Goal: Task Accomplishment & Management: Manage account settings

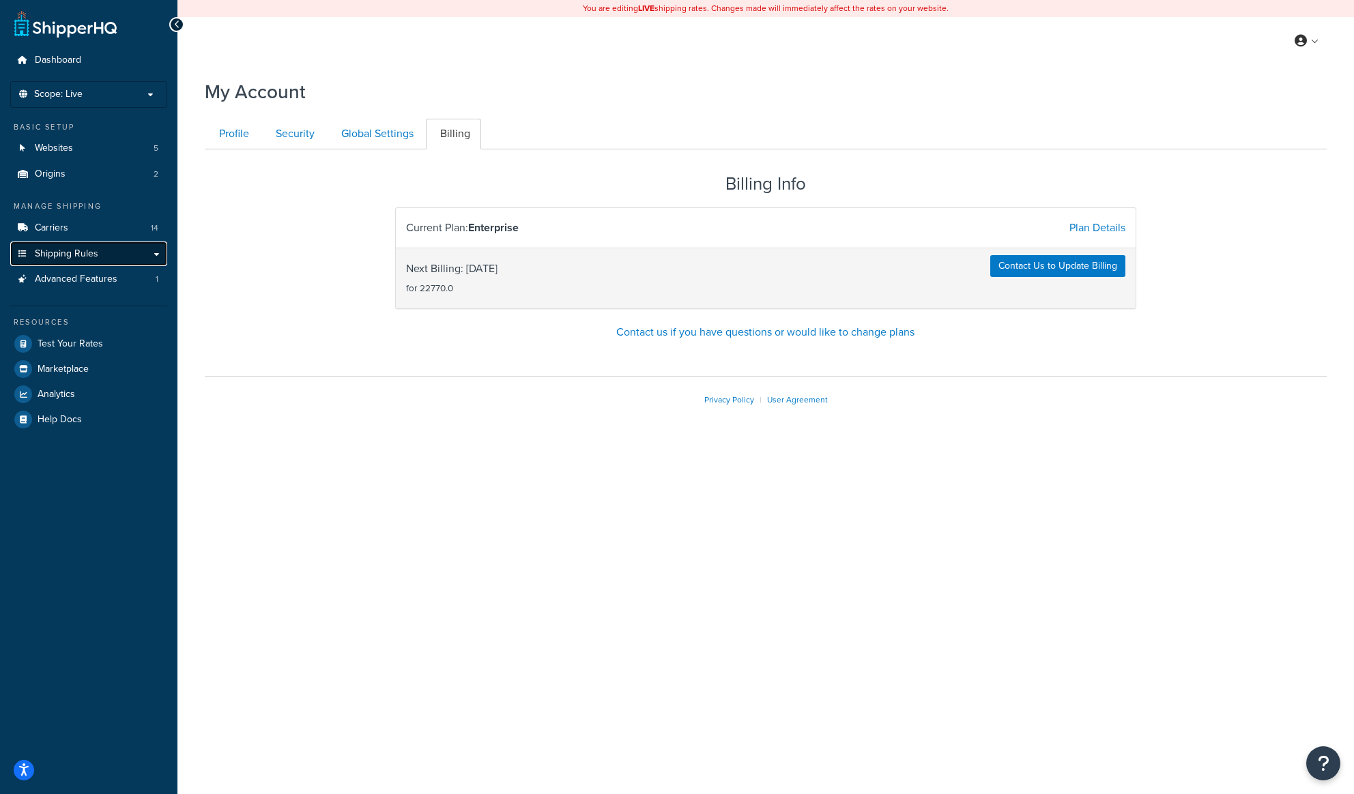
click at [67, 255] on span "Shipping Rules" at bounding box center [66, 254] width 63 height 12
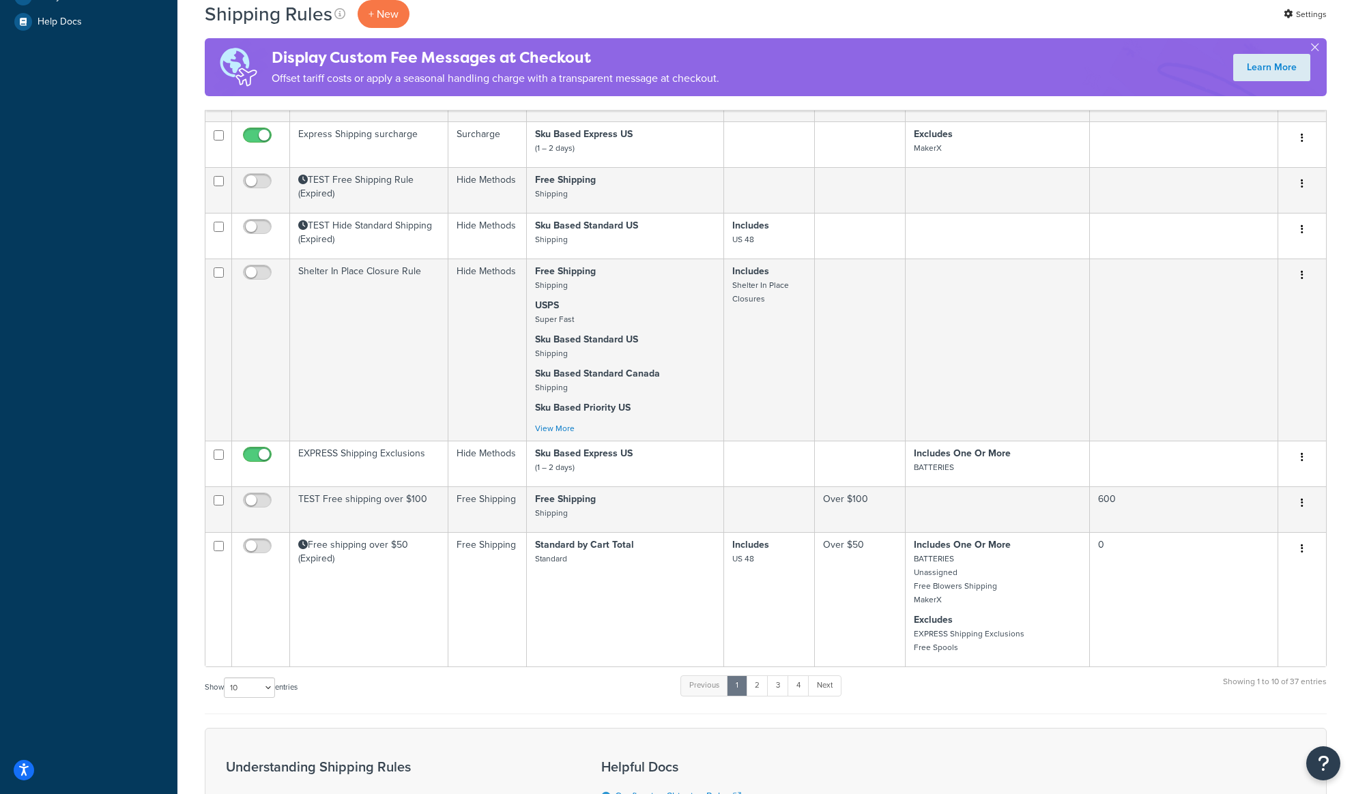
scroll to position [766, 0]
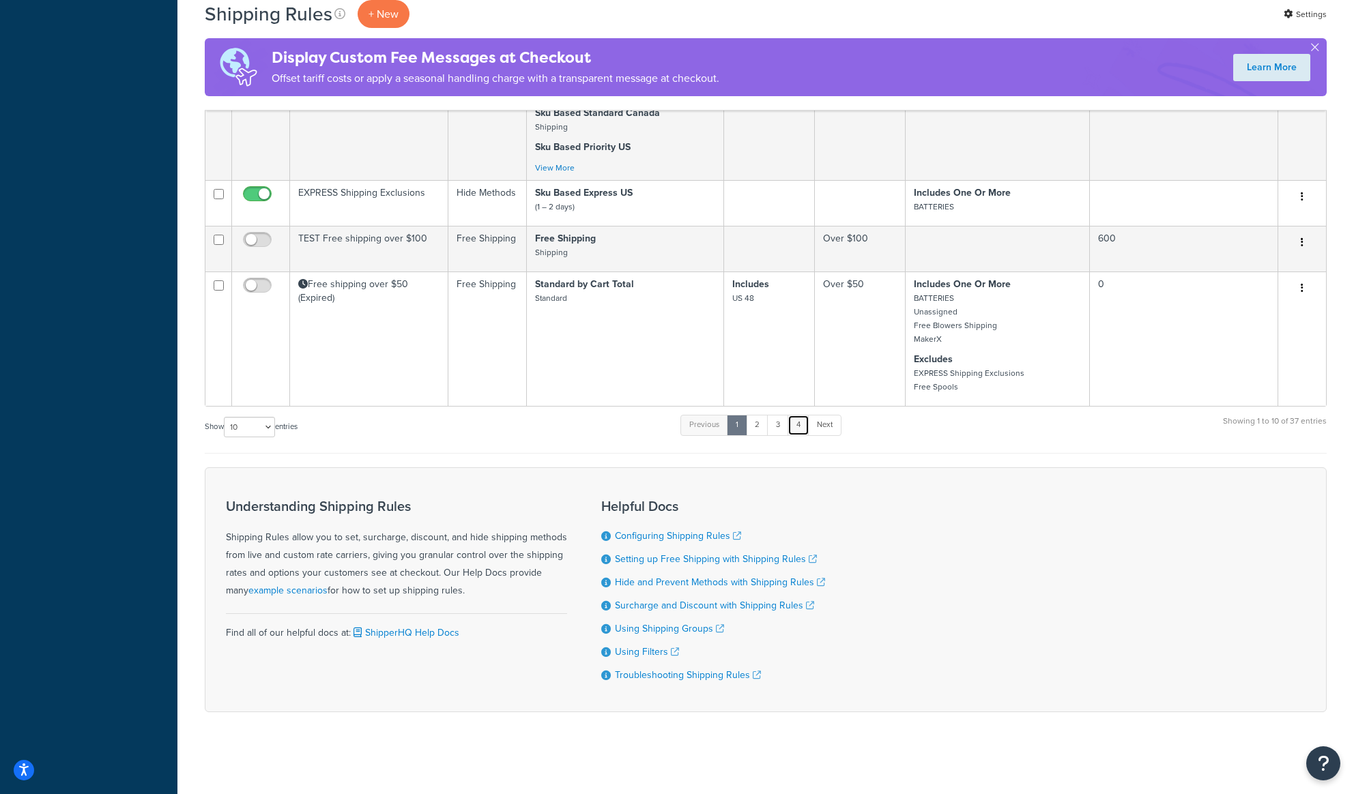
click at [801, 430] on link "4" at bounding box center [799, 425] width 22 height 20
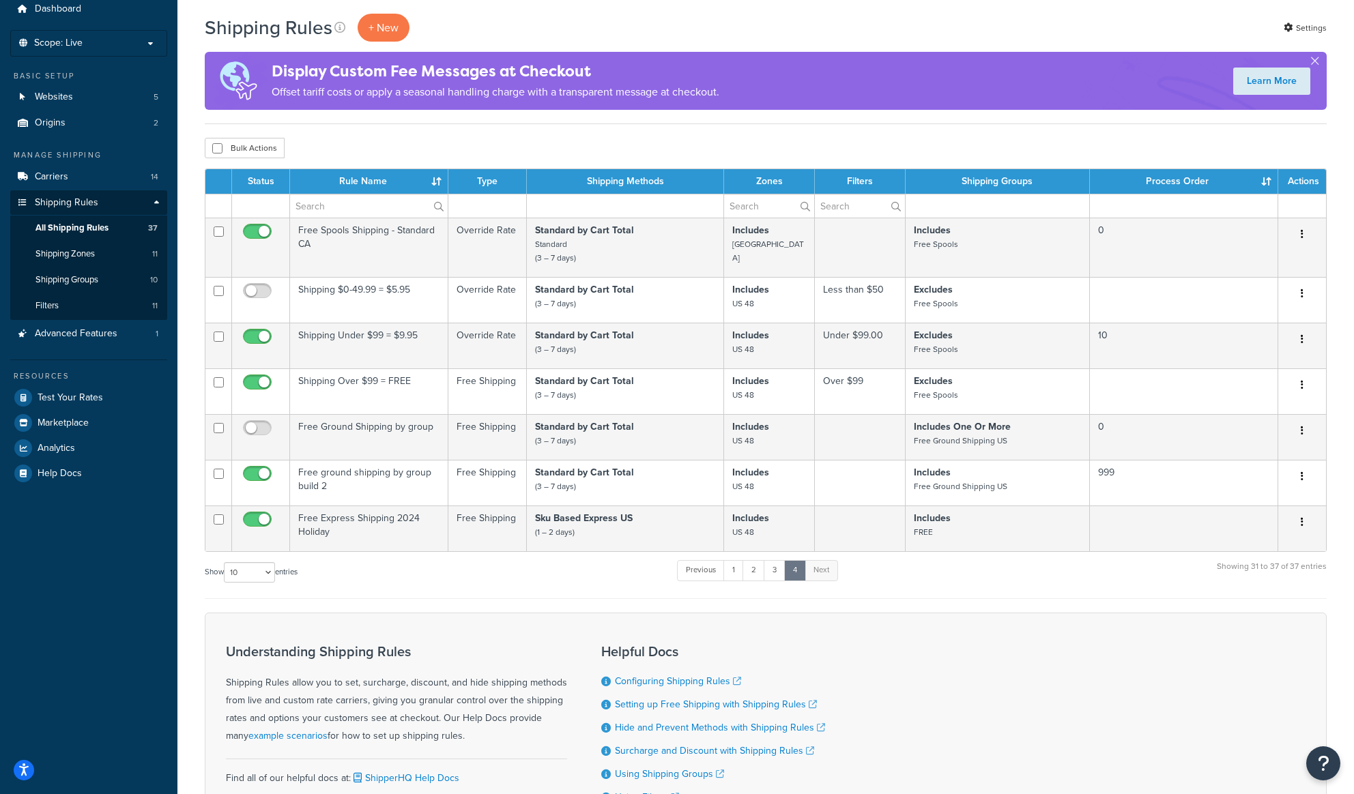
scroll to position [51, 0]
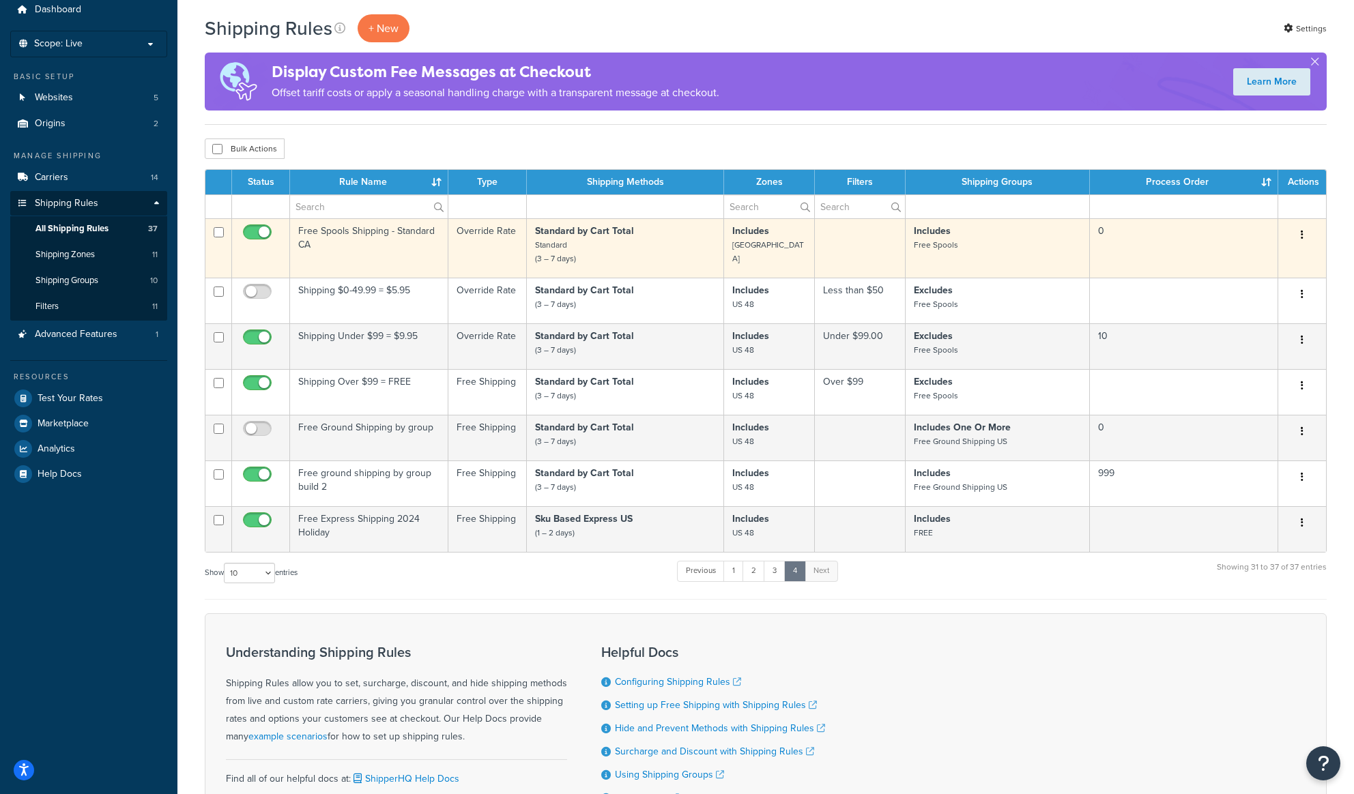
click at [366, 250] on td "Free Spools Shipping - Standard CA" at bounding box center [369, 247] width 158 height 59
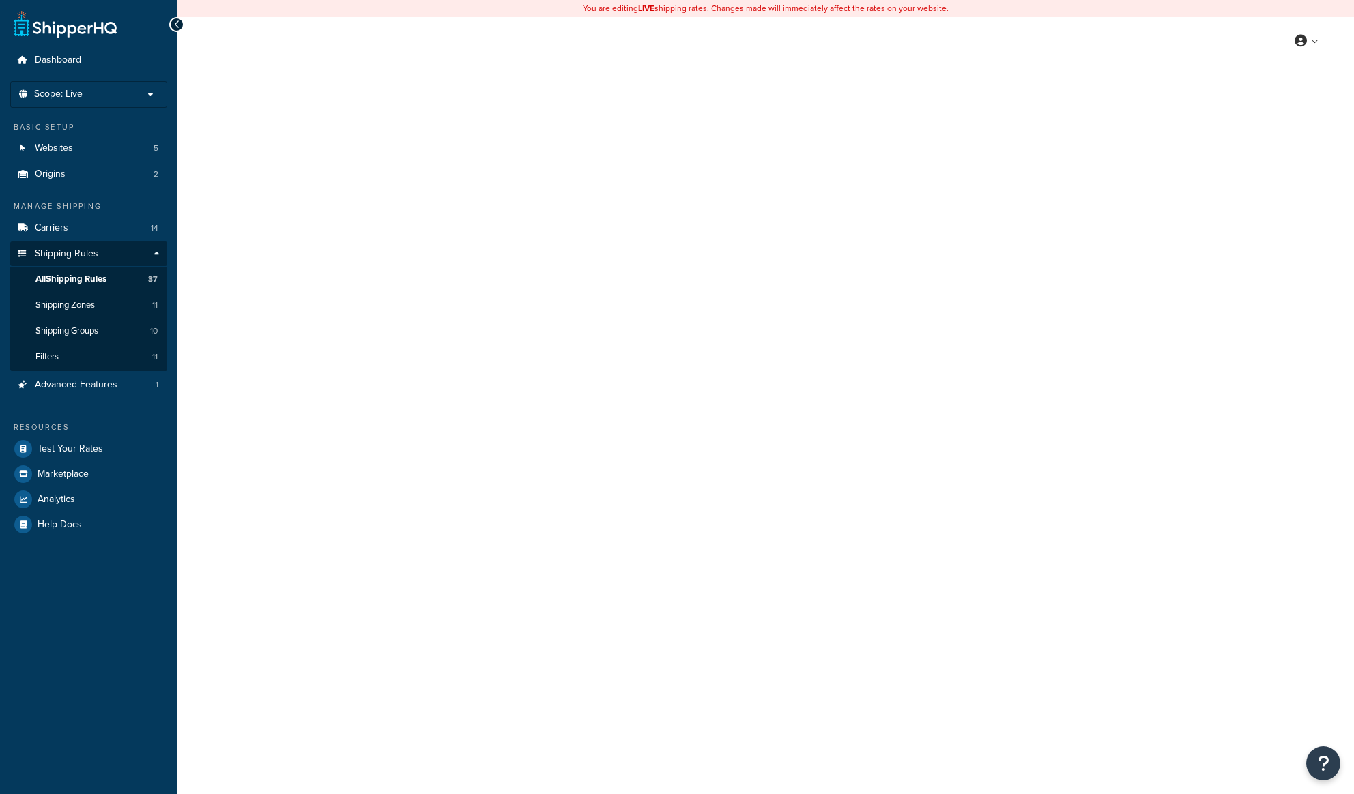
select select "OVERRIDE"
select select "LOCATION"
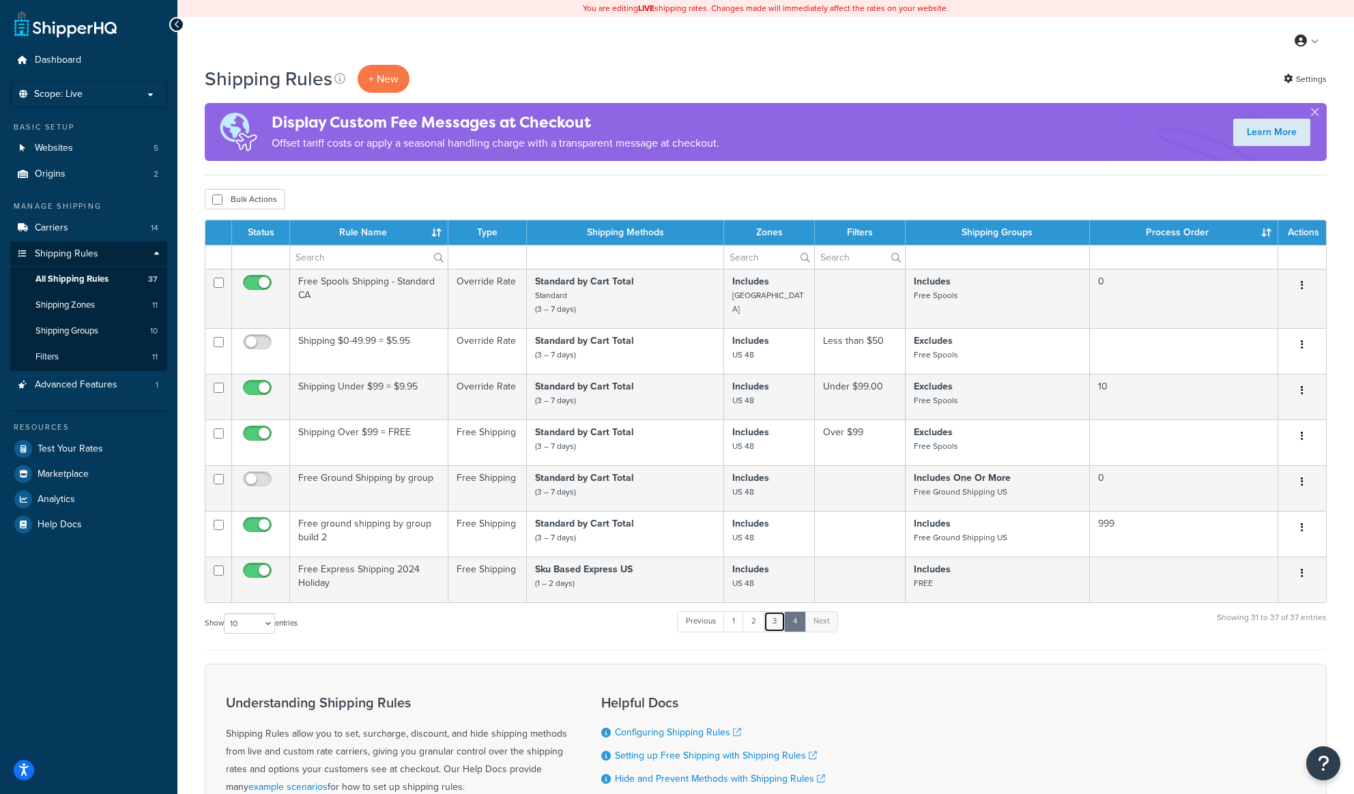
click at [779, 627] on link "3" at bounding box center [775, 622] width 22 height 20
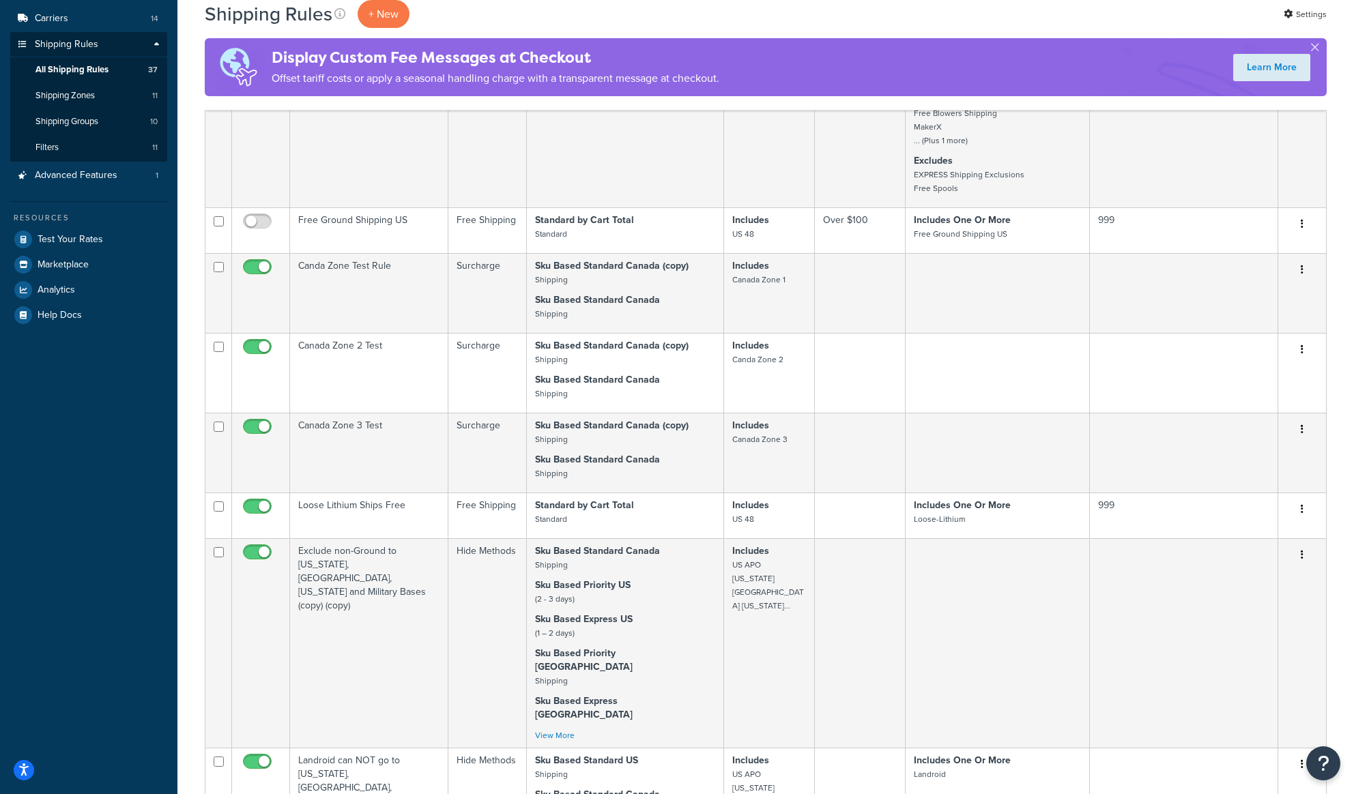
scroll to position [173, 0]
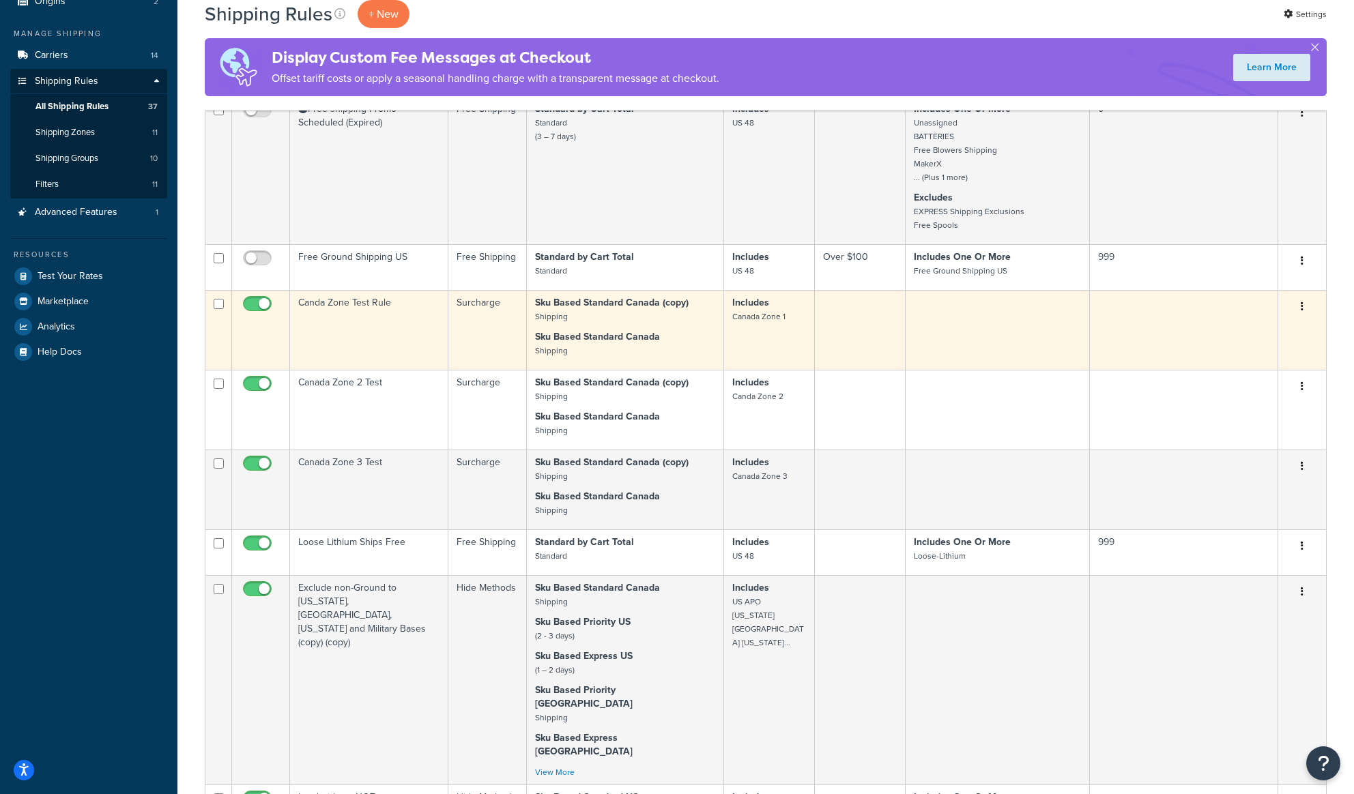
click at [343, 319] on td "Canda Zone Test Rule" at bounding box center [369, 330] width 158 height 80
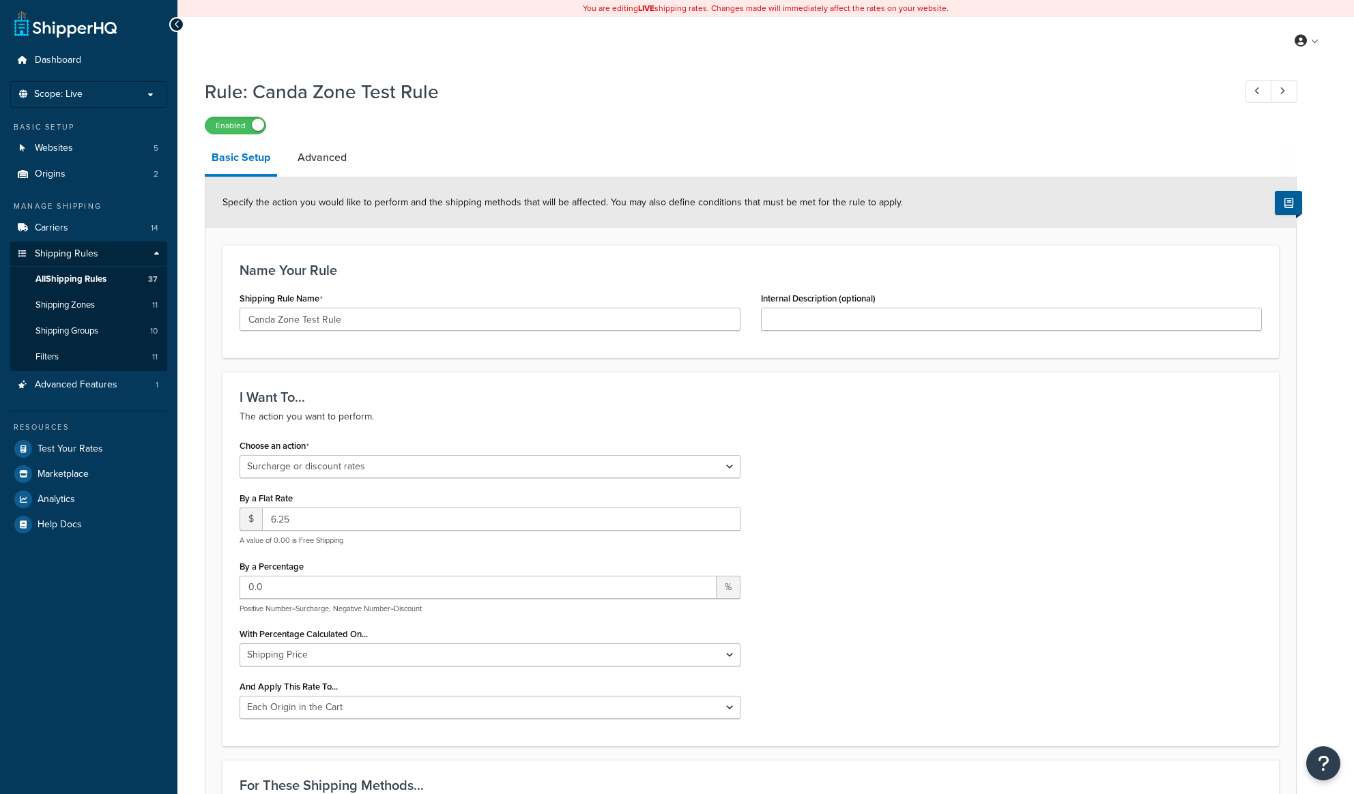
select select "SURCHARGE"
select select "LOCATION"
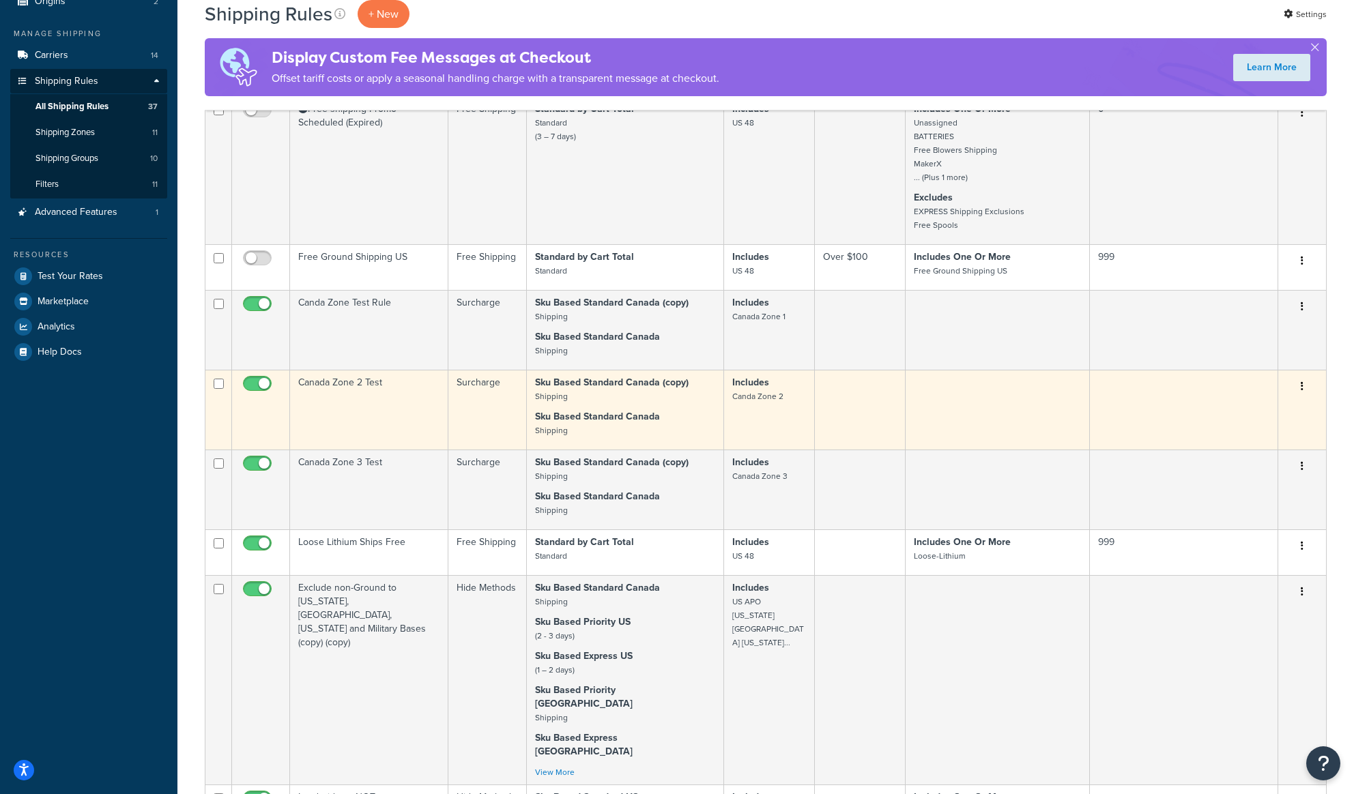
click at [384, 414] on td "Canada Zone 2 Test" at bounding box center [369, 410] width 158 height 80
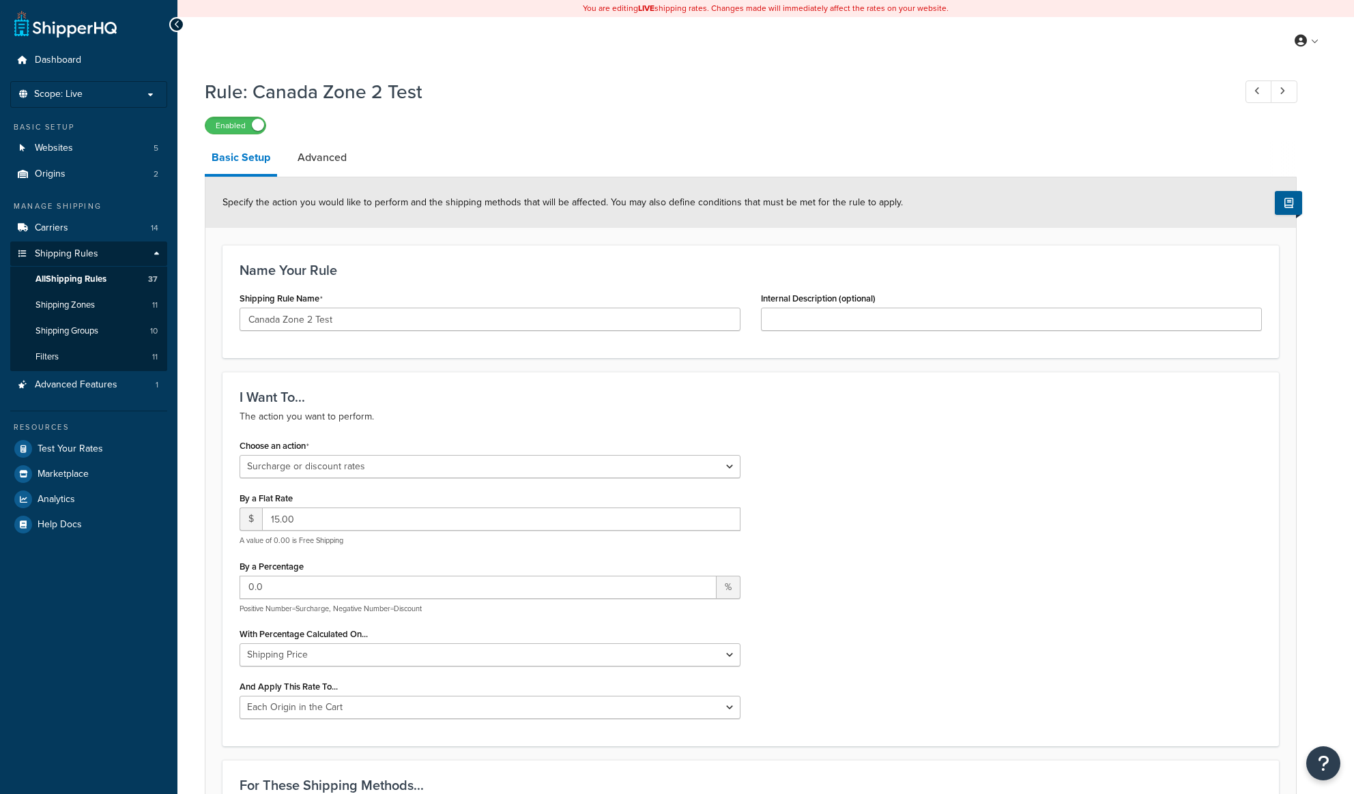
select select "SURCHARGE"
select select "LOCATION"
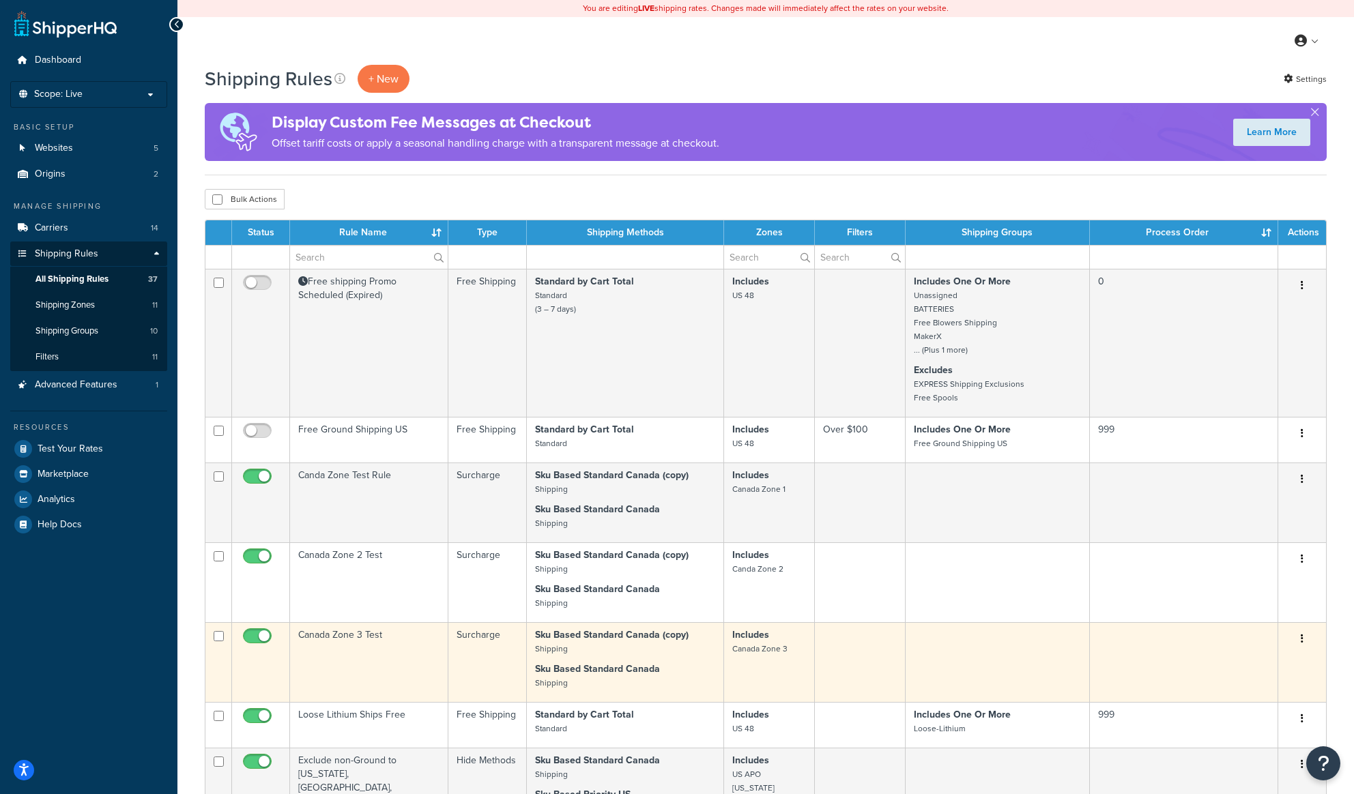
click at [373, 671] on td "Canada Zone 3 Test" at bounding box center [369, 662] width 158 height 80
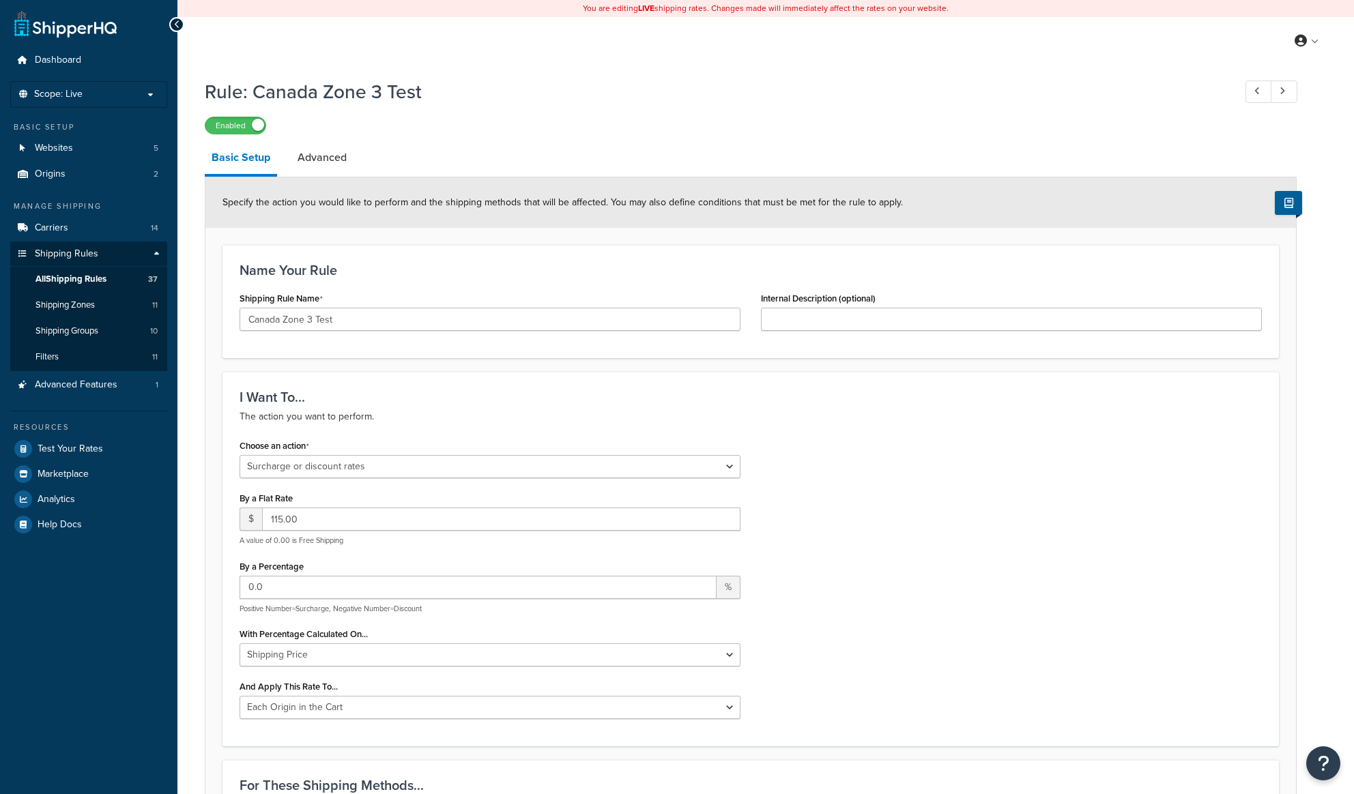
select select "SURCHARGE"
select select "LOCATION"
click at [89, 300] on span "Shipping Zones" at bounding box center [64, 306] width 59 height 12
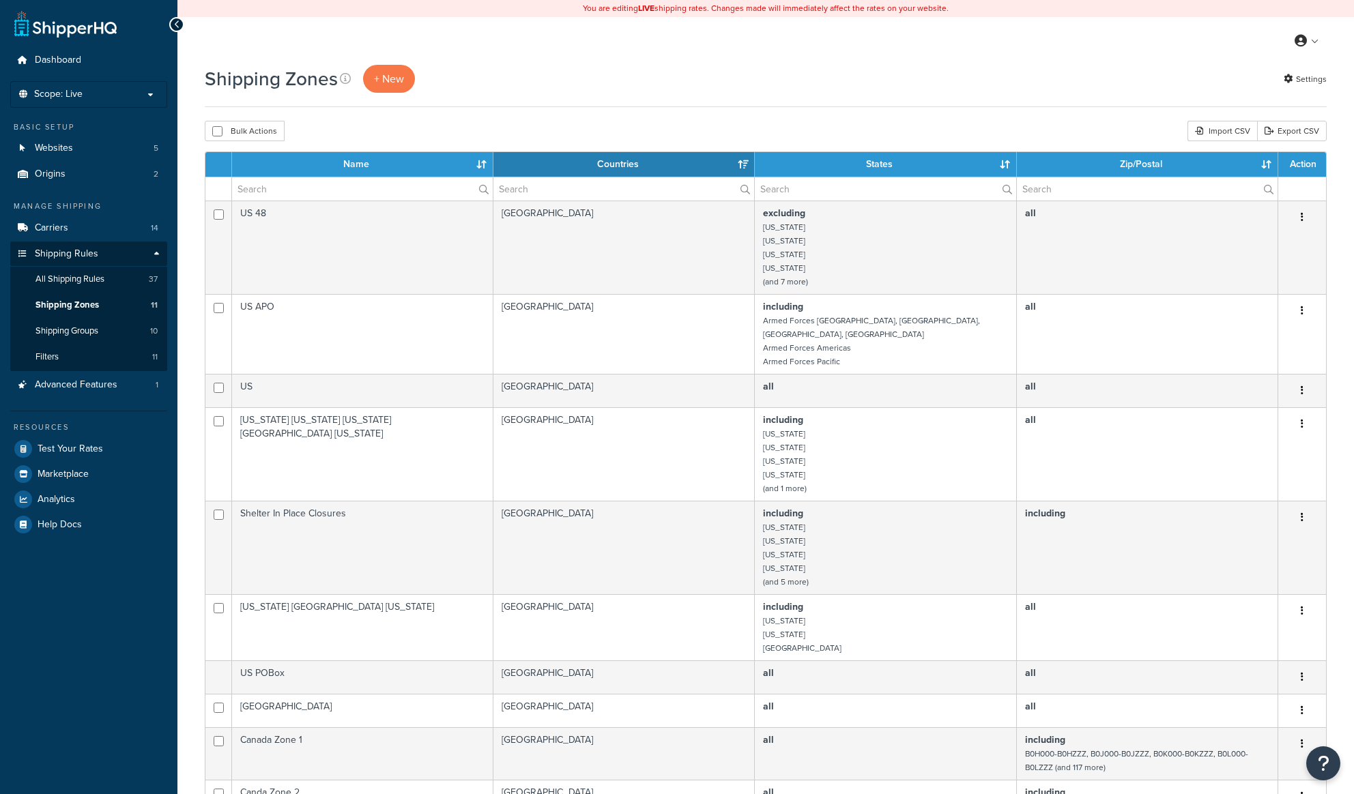
select select "15"
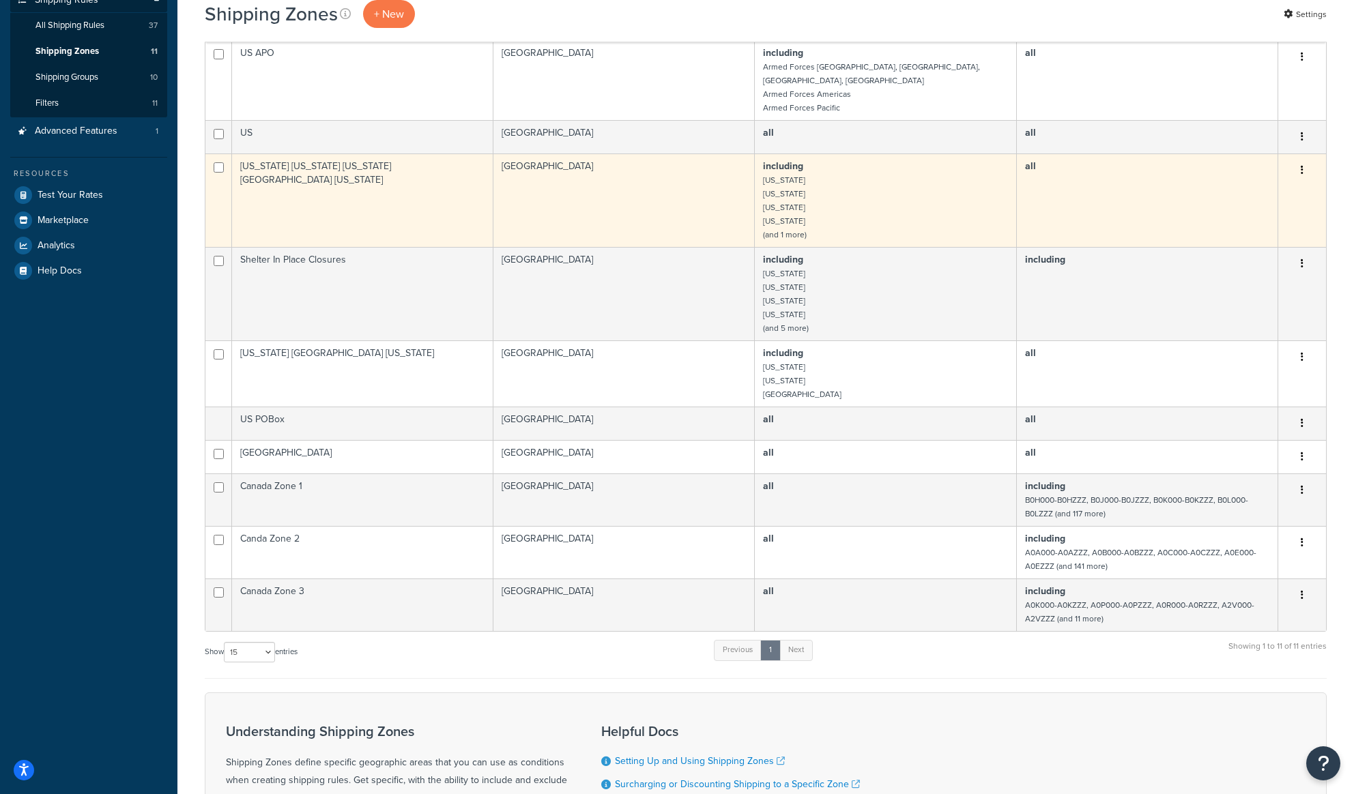
scroll to position [261, 0]
